Goal: Task Accomplishment & Management: Use online tool/utility

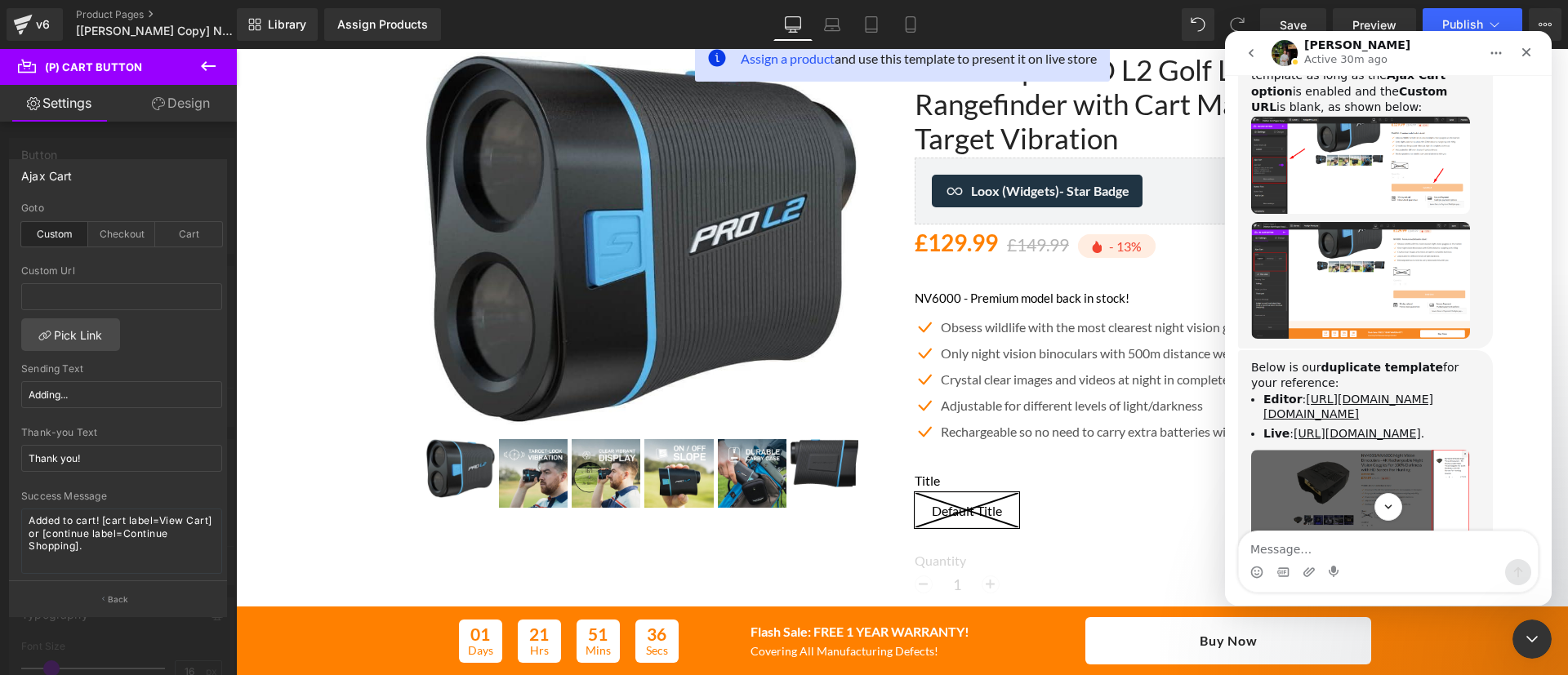
scroll to position [1626, 0]
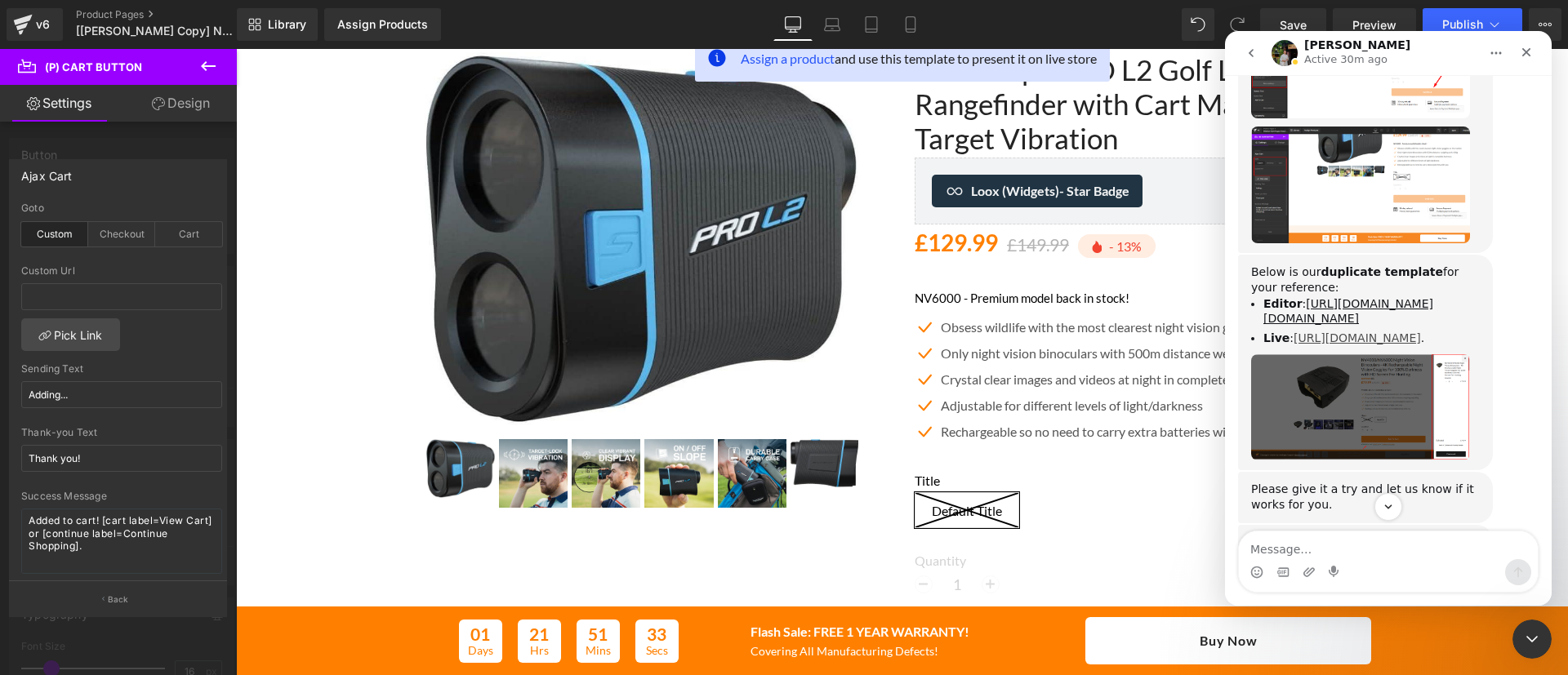
click at [1330, 331] on link "[URL][DOMAIN_NAME]" at bounding box center [1356, 338] width 127 height 13
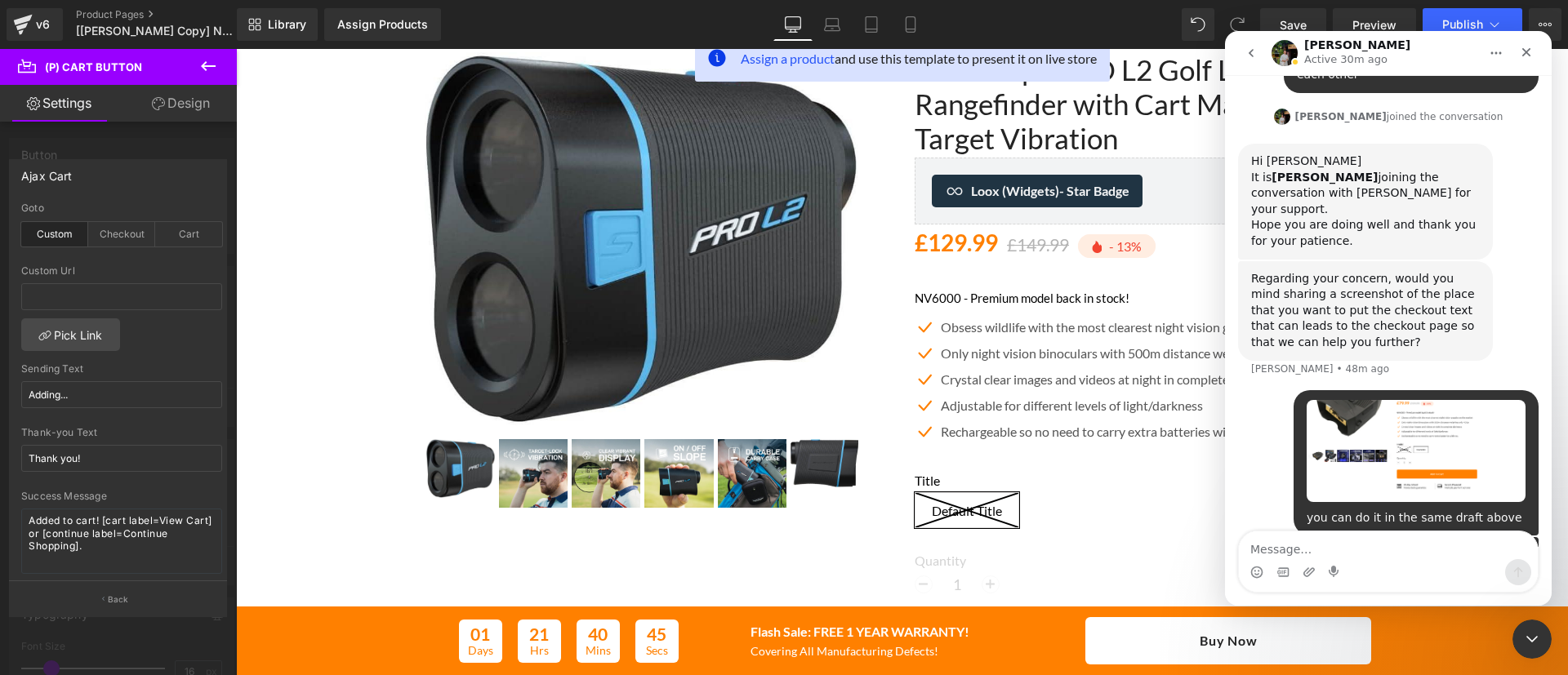
scroll to position [2355, 0]
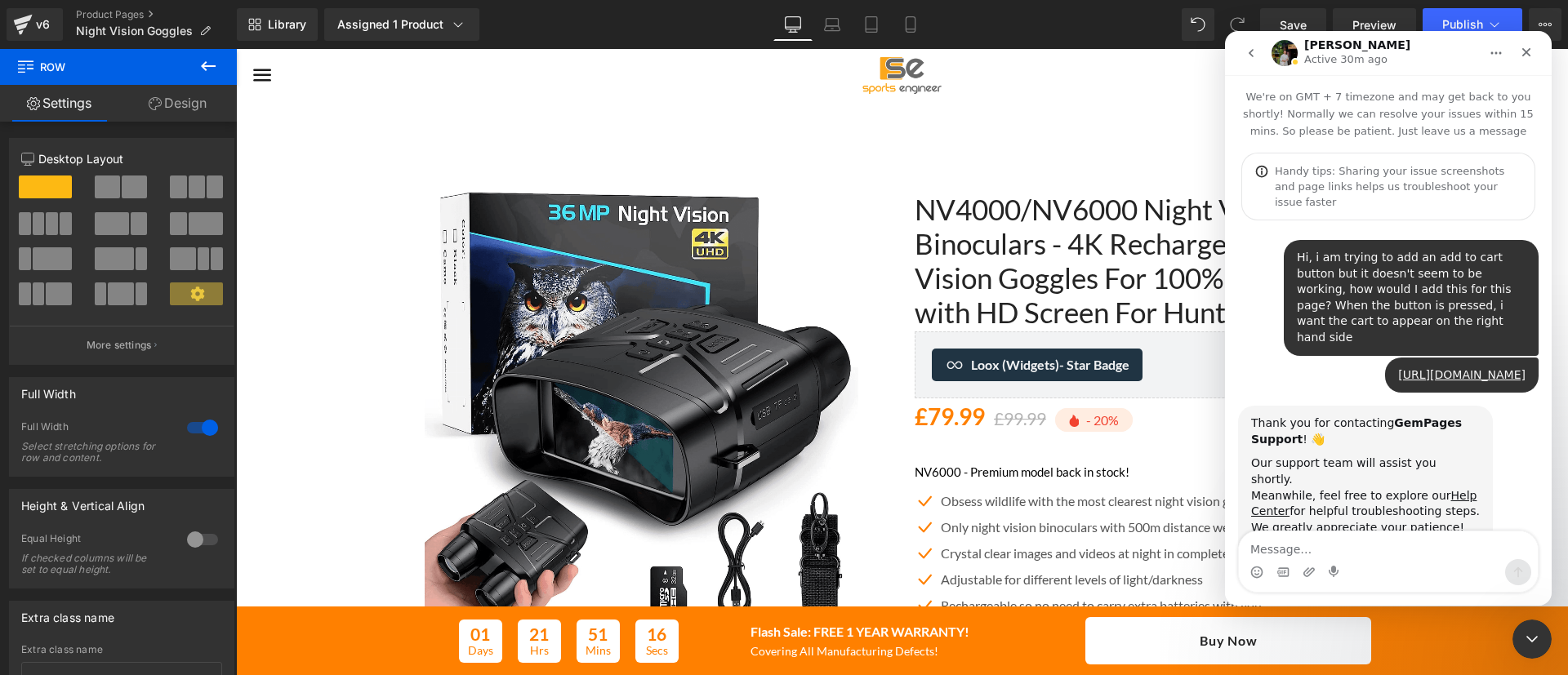
scroll to position [2187, 0]
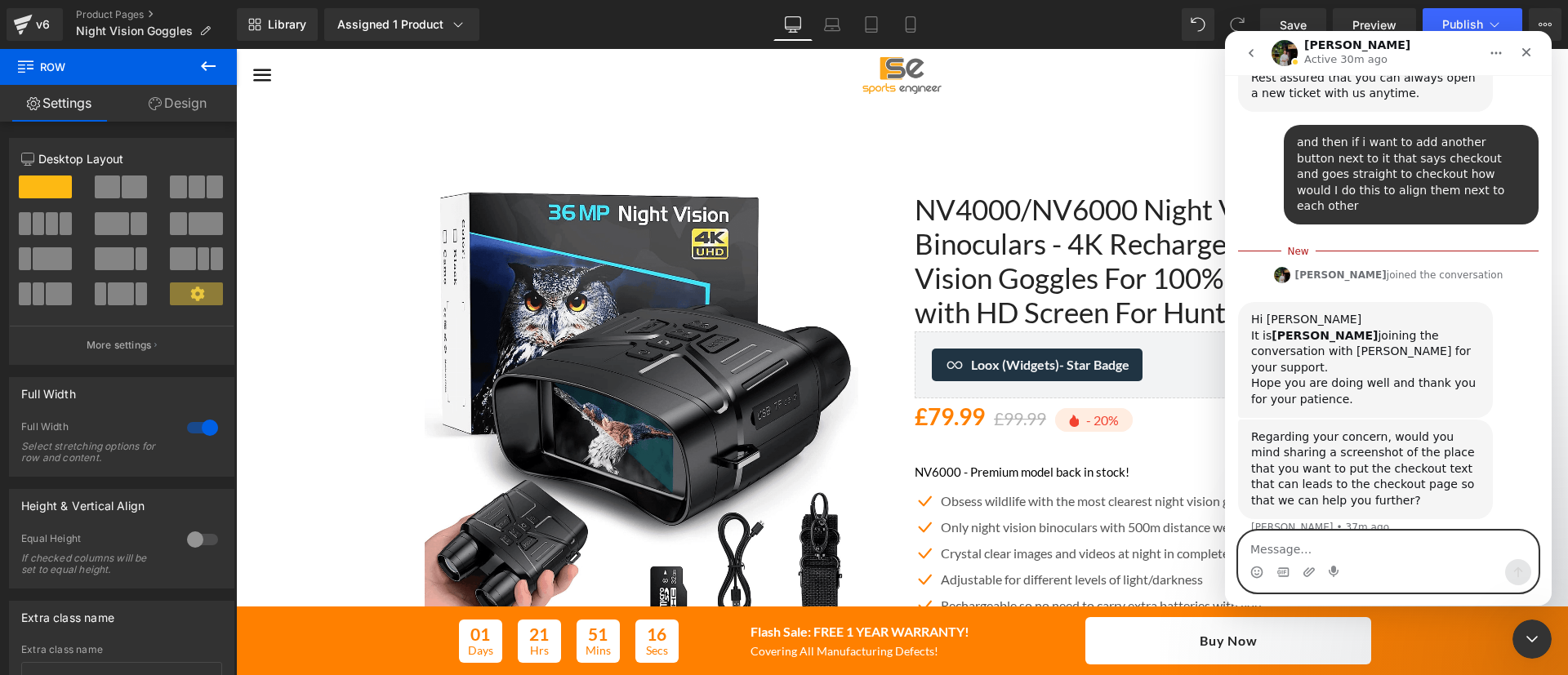
click at [1360, 544] on textarea "Message…" at bounding box center [1388, 545] width 299 height 27
type textarea "v"
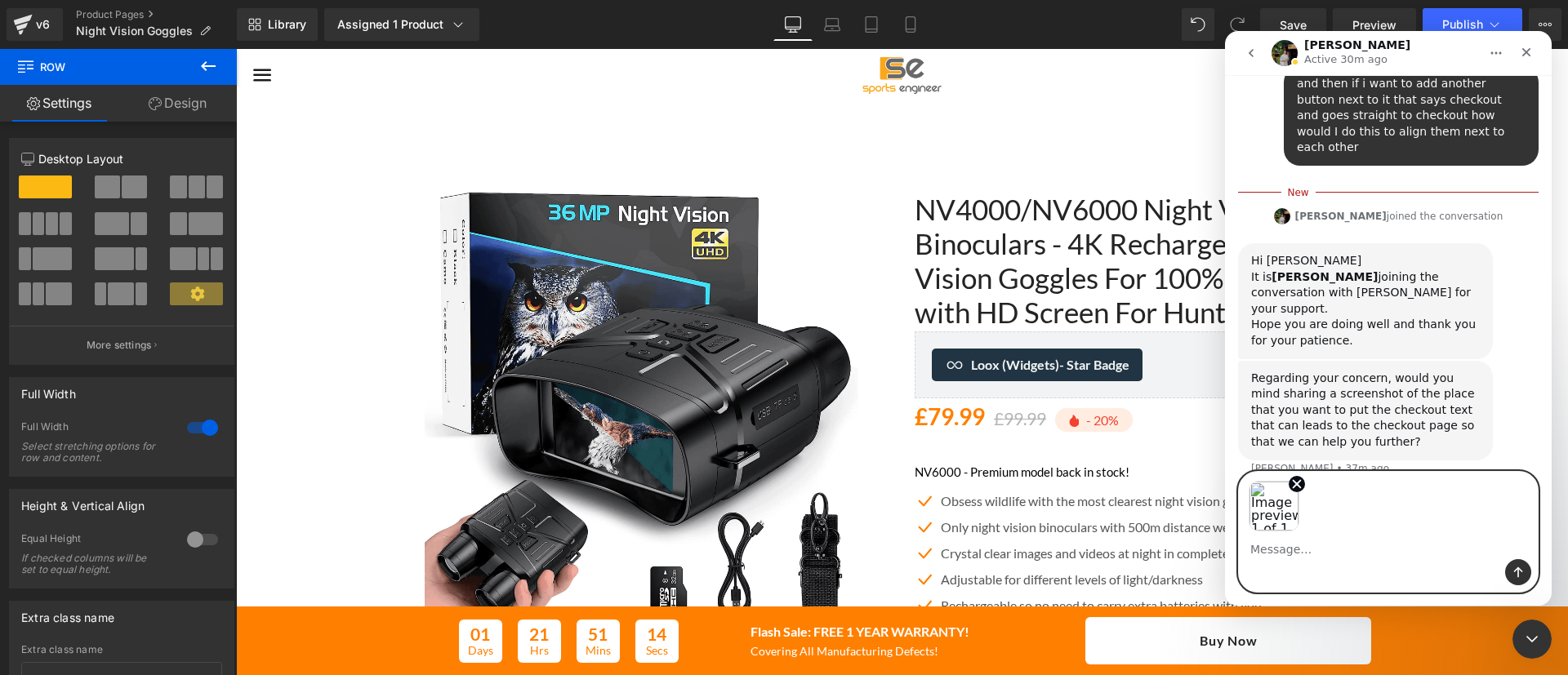
scroll to position [2246, 0]
type textarea "you can do it in the same draft above"
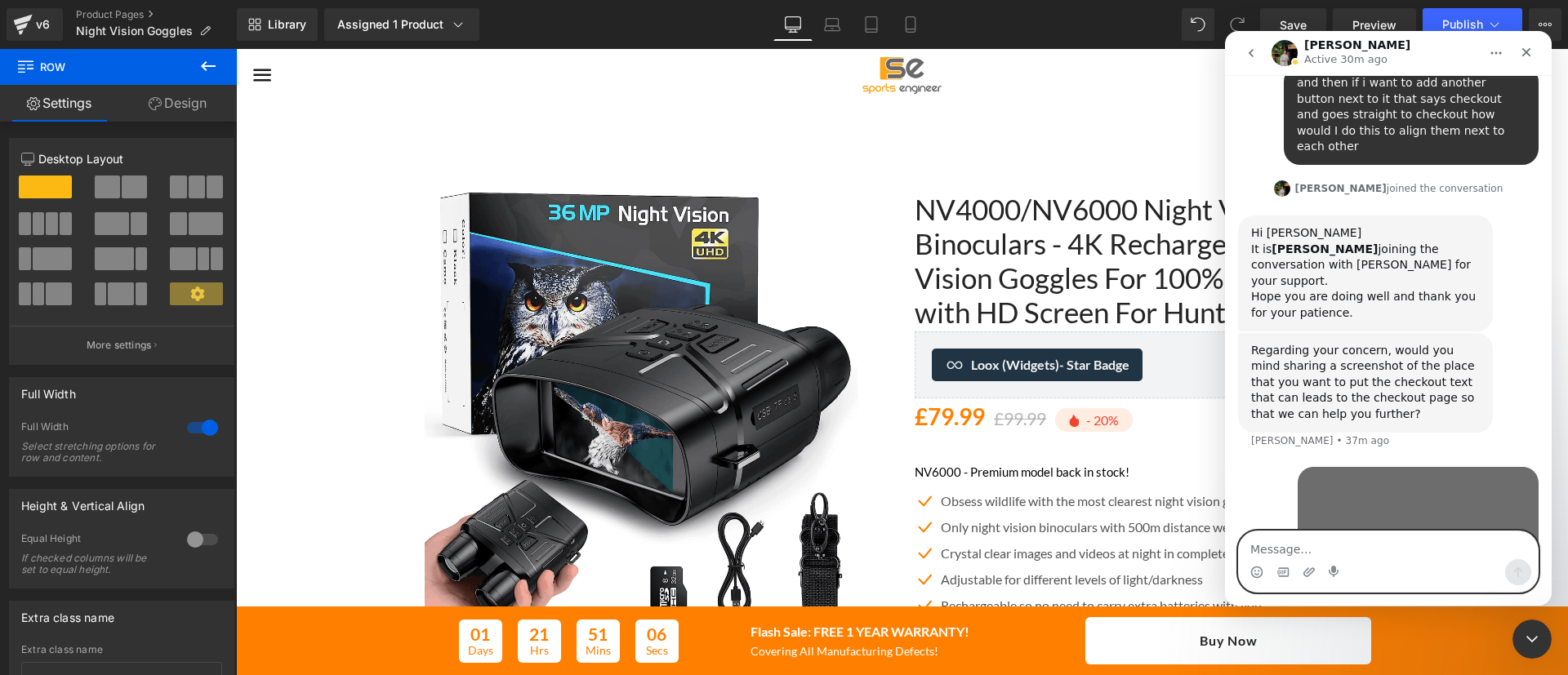
scroll to position [2318, 0]
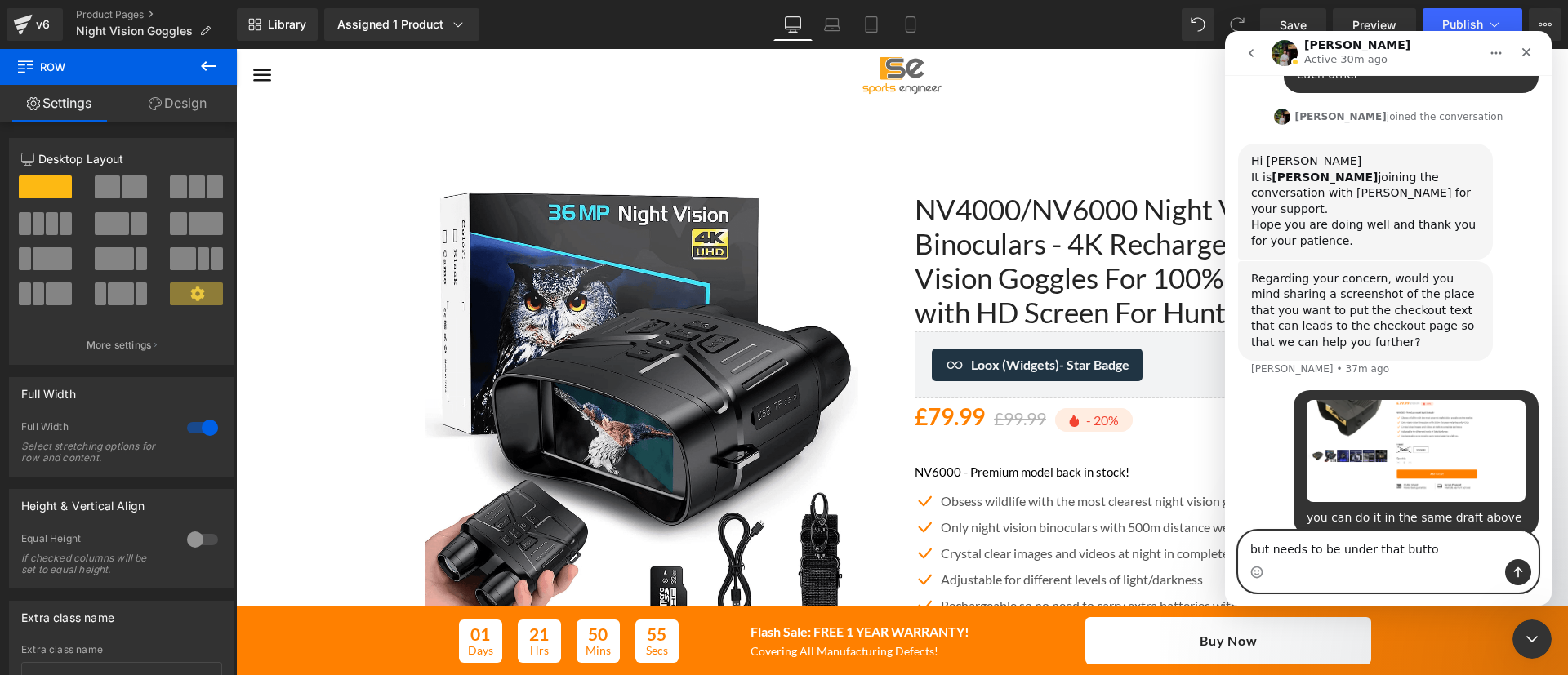
type textarea "but needs to be under that button"
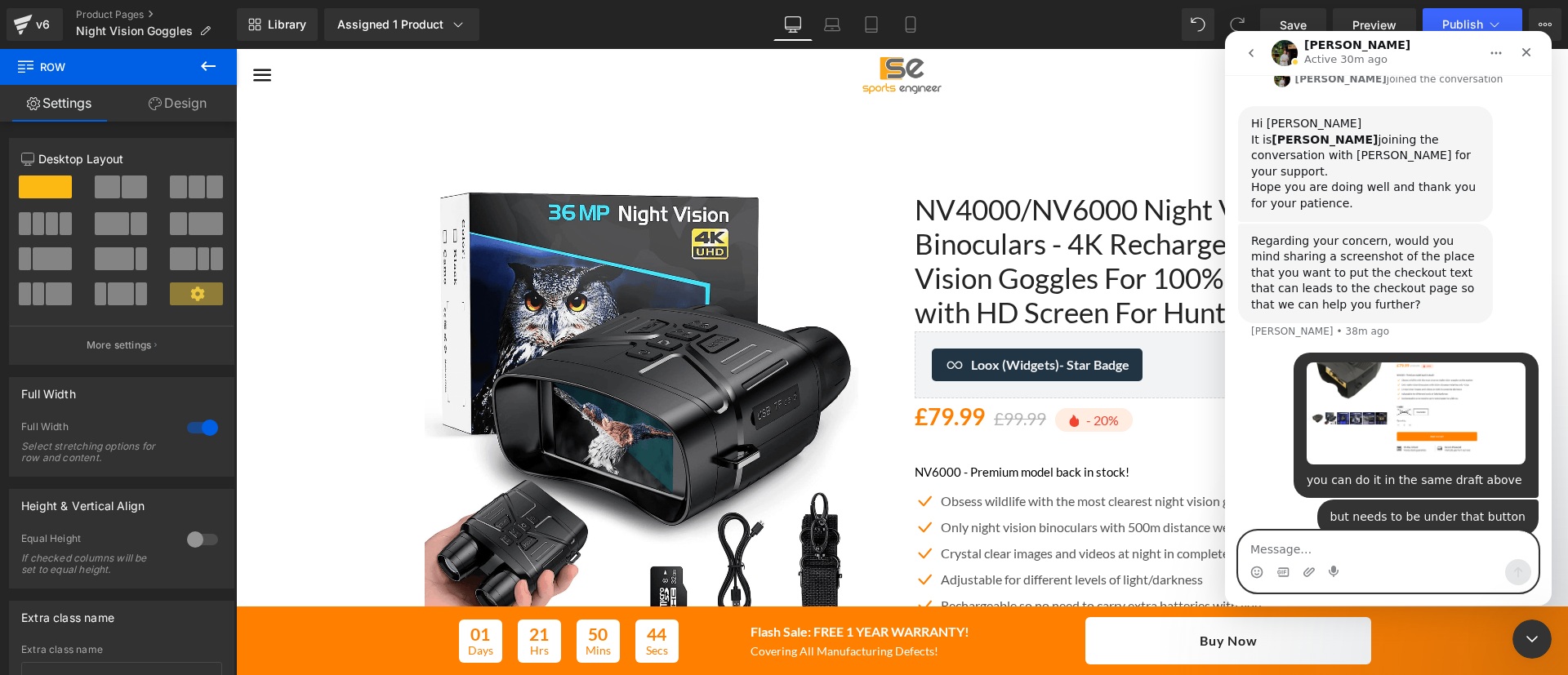
click at [135, 12] on div at bounding box center [784, 313] width 1568 height 626
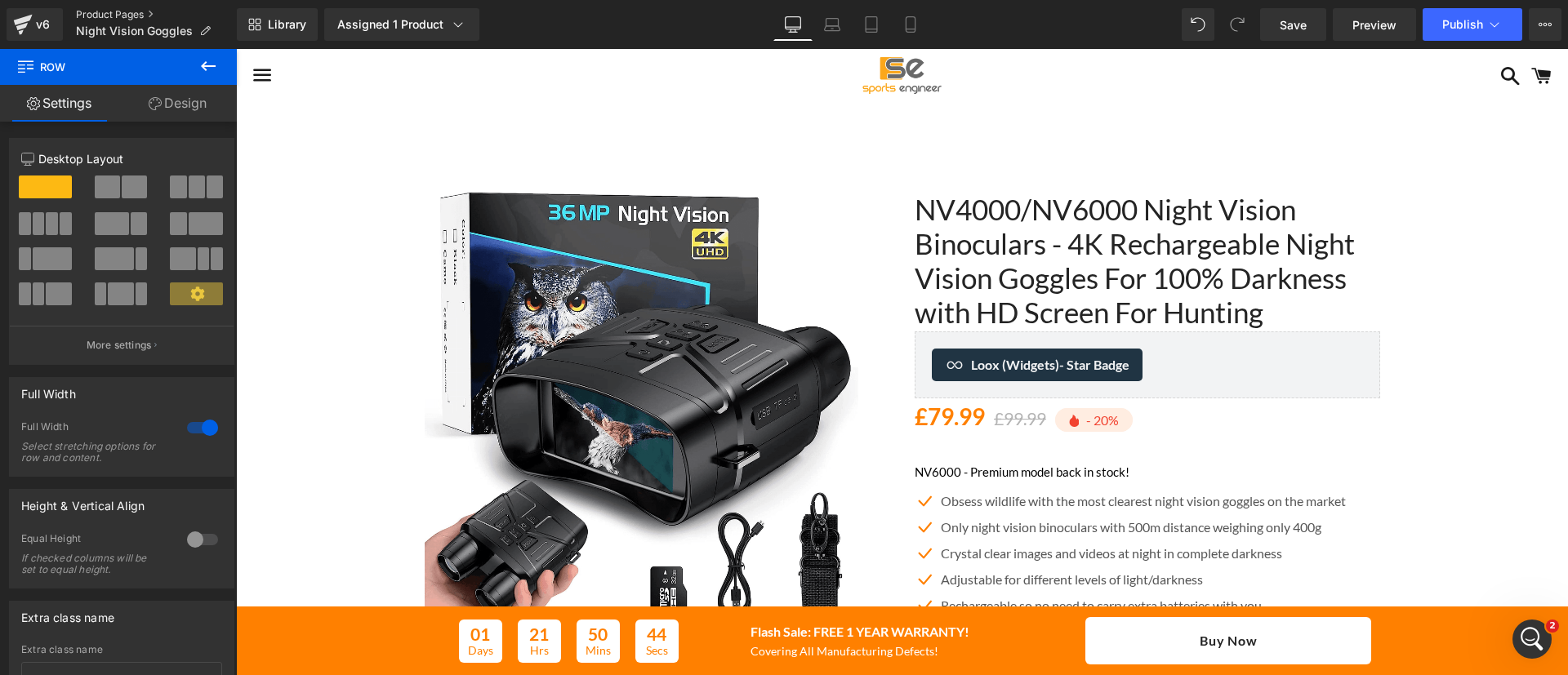
click at [135, 12] on link "Product Pages" at bounding box center [156, 15] width 161 height 13
